Goal: Transaction & Acquisition: Purchase product/service

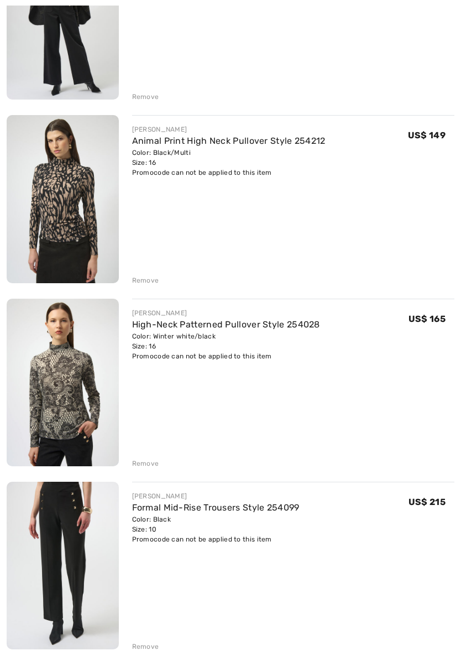
scroll to position [232, 0]
click at [58, 210] on img at bounding box center [63, 199] width 112 height 168
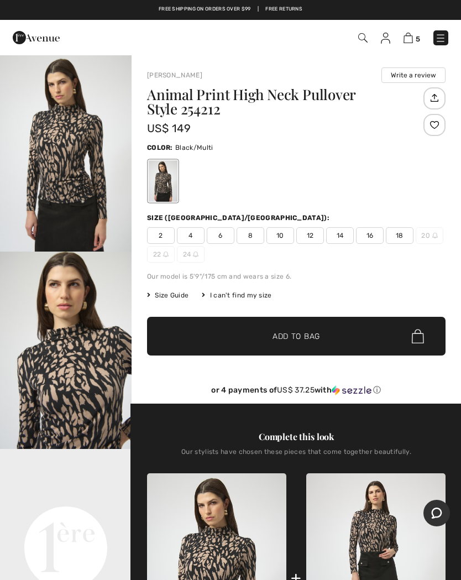
click at [164, 296] on span "Size Guide" at bounding box center [167, 295] width 41 height 10
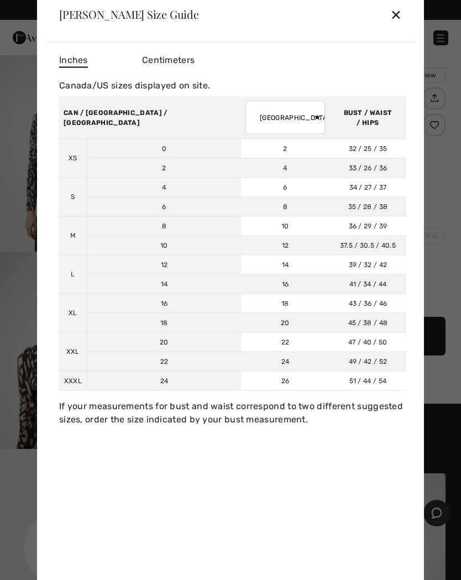
click at [397, 13] on div "✕" at bounding box center [396, 14] width 12 height 23
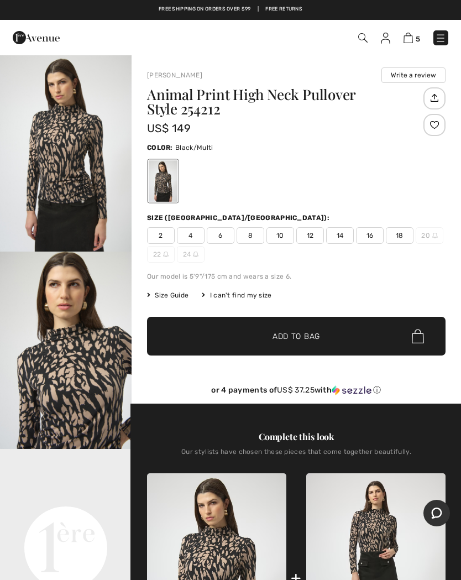
click at [336, 239] on span "14" at bounding box center [340, 235] width 28 height 17
click at [281, 335] on span "Add to Bag" at bounding box center [297, 337] width 48 height 12
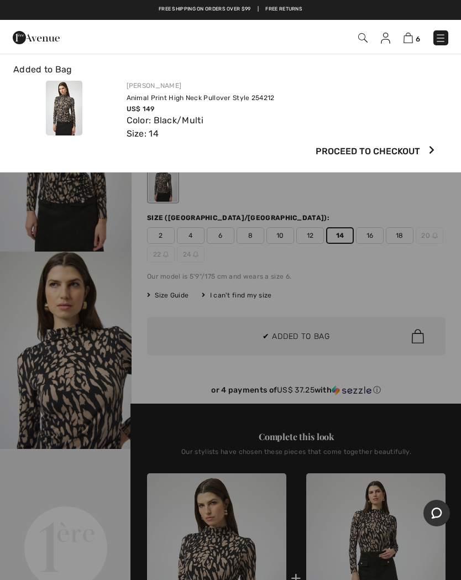
click at [416, 36] on span "6" at bounding box center [418, 39] width 4 height 8
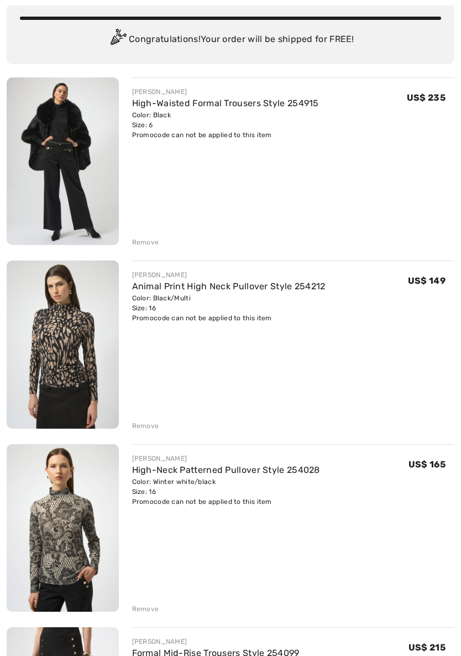
scroll to position [99, 0]
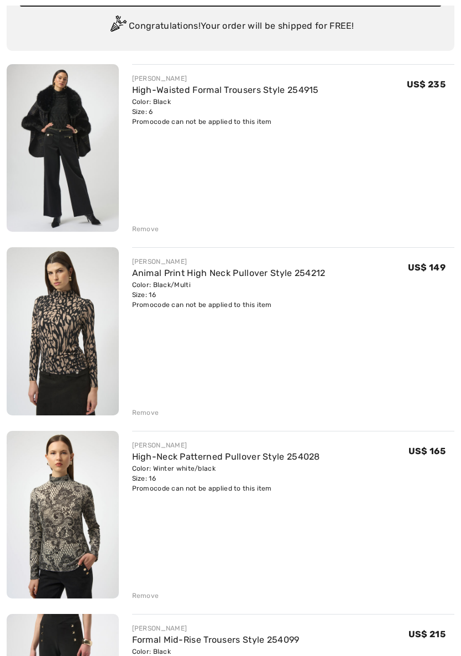
click at [134, 411] on div "Remove" at bounding box center [145, 413] width 27 height 10
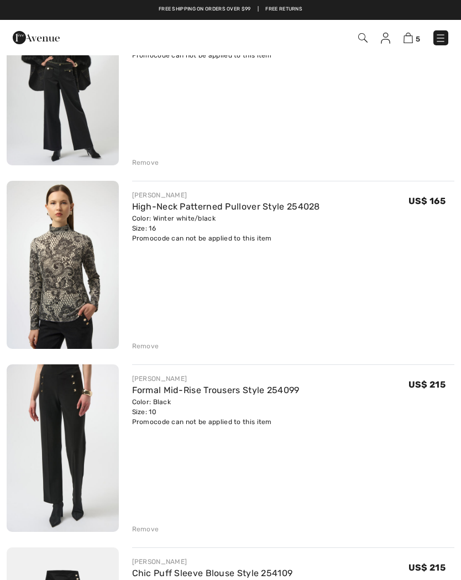
scroll to position [158, 0]
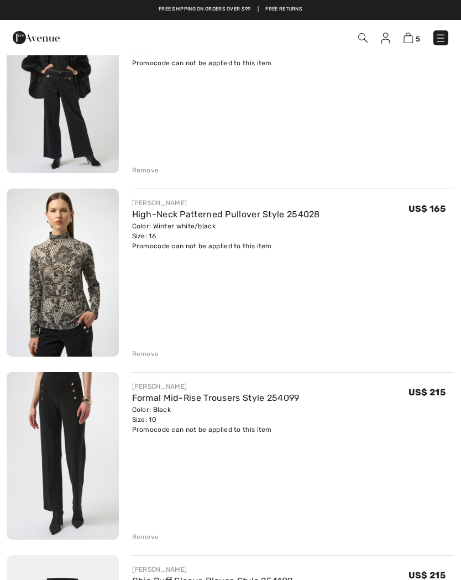
click at [48, 292] on img at bounding box center [63, 273] width 112 height 168
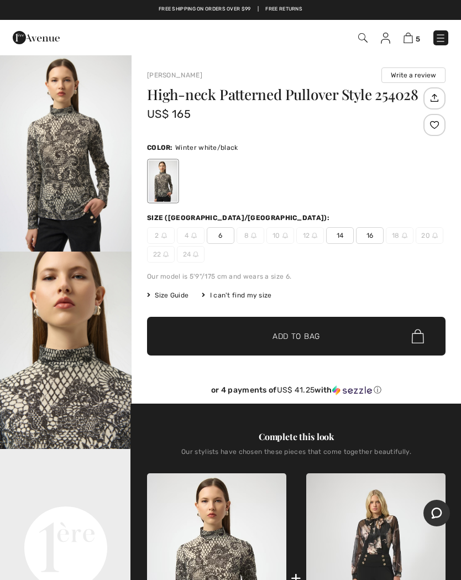
click at [344, 232] on span "14" at bounding box center [340, 235] width 28 height 17
click at [283, 335] on span "Add to Bag" at bounding box center [297, 337] width 48 height 12
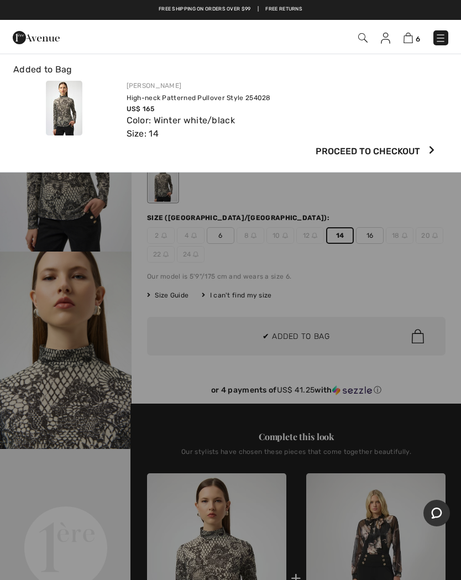
click at [413, 34] on img at bounding box center [408, 38] width 9 height 11
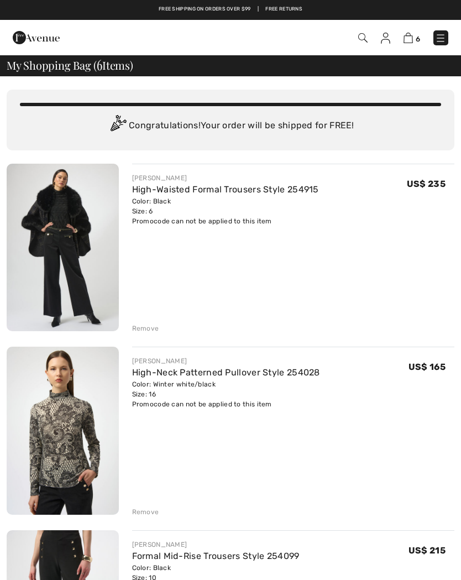
click at [138, 326] on div "Remove" at bounding box center [145, 329] width 27 height 10
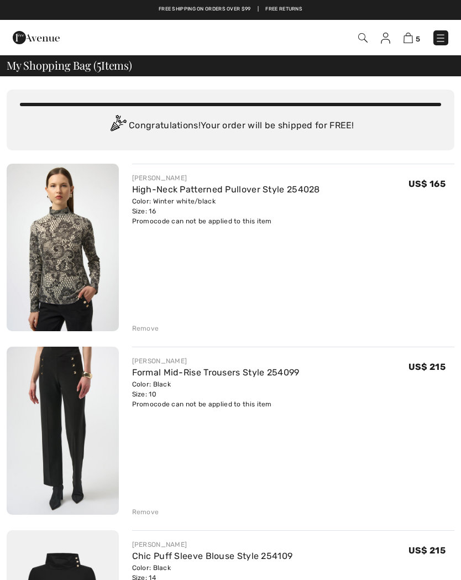
click at [138, 330] on div "Remove" at bounding box center [145, 329] width 27 height 10
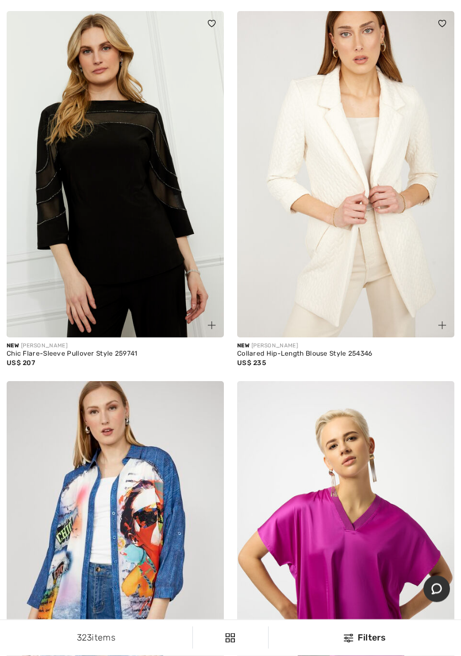
scroll to position [8767, 0]
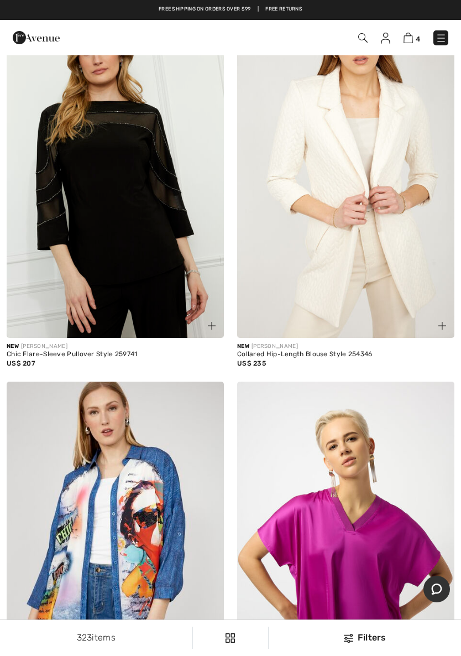
click at [80, 228] on img at bounding box center [115, 175] width 217 height 326
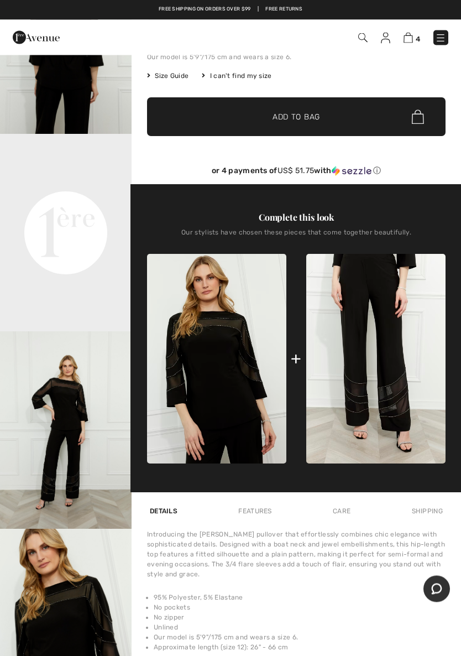
scroll to position [201, 0]
click at [347, 353] on img at bounding box center [375, 359] width 139 height 210
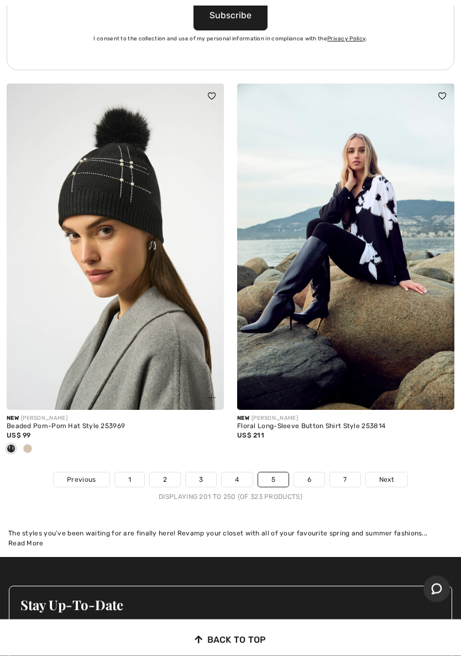
scroll to position [9620, 0]
click at [305, 472] on link "6" at bounding box center [309, 479] width 30 height 14
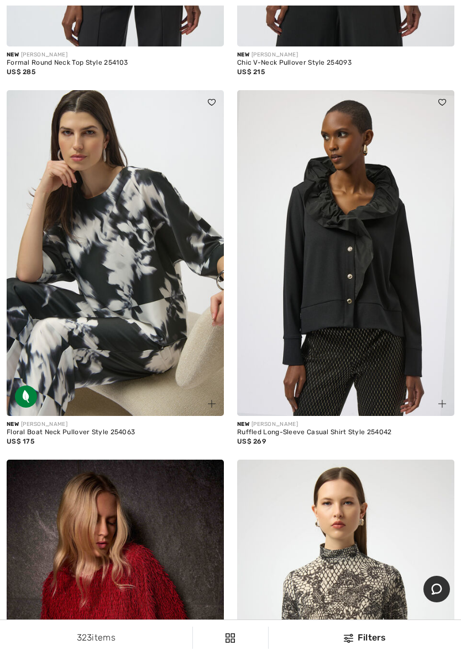
scroll to position [3534, 0]
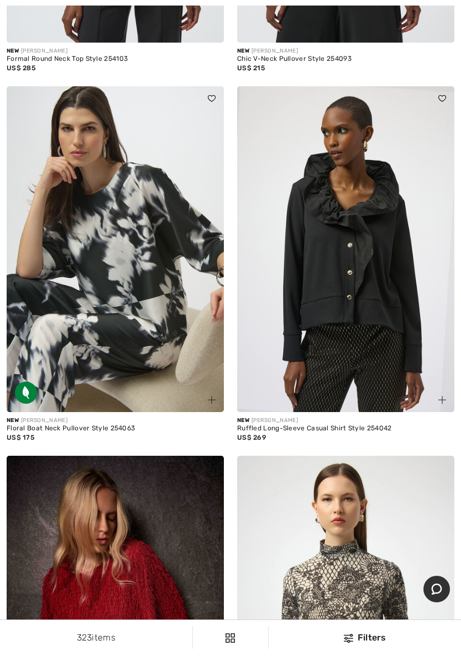
click at [341, 270] on img at bounding box center [345, 249] width 217 height 326
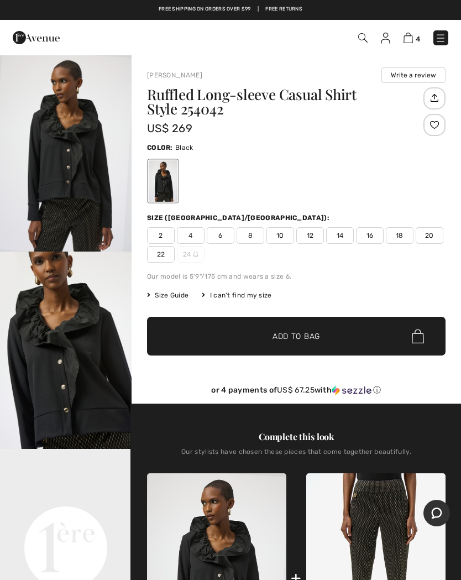
click at [51, 160] on img "1 / 5" at bounding box center [66, 152] width 132 height 197
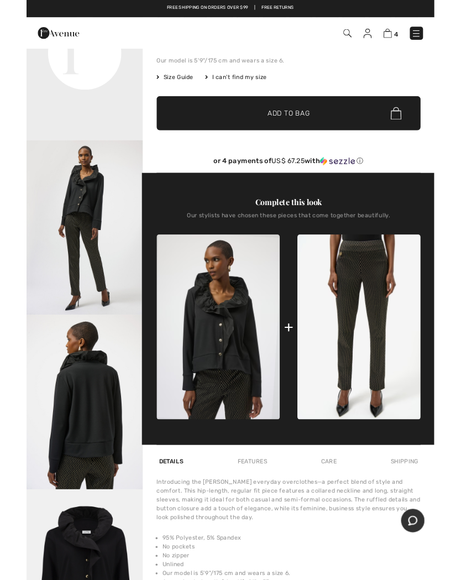
scroll to position [239, 0]
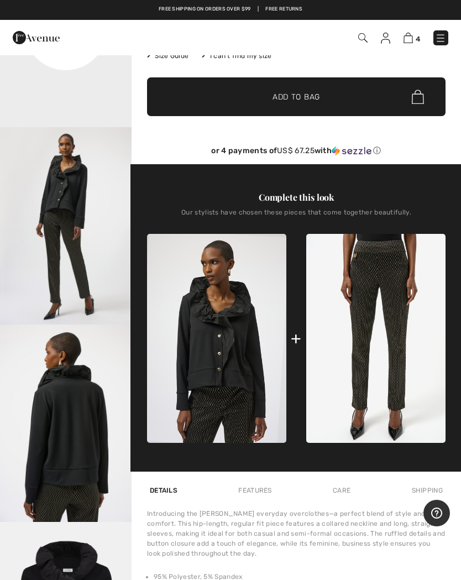
click at [446, 273] on div "Complete this look Our stylists have chosen these pieces that come together bea…" at bounding box center [296, 318] width 299 height 308
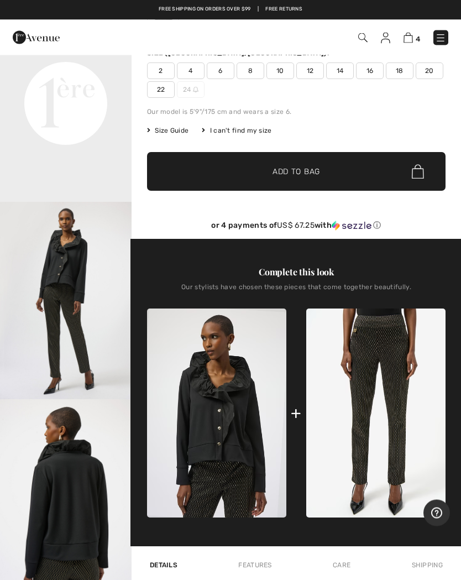
scroll to position [152, 0]
